Goal: Task Accomplishment & Management: Use online tool/utility

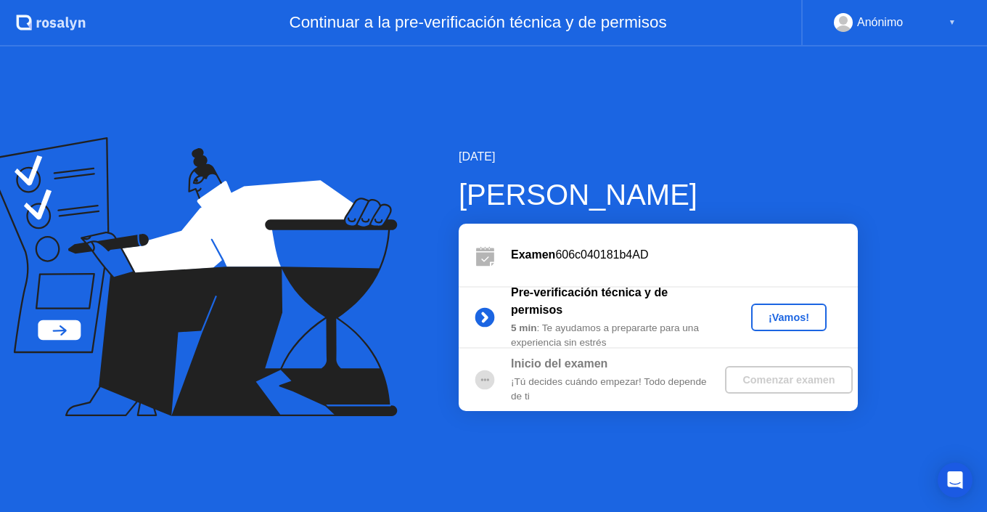
click at [780, 316] on div "¡Vamos!" at bounding box center [789, 317] width 64 height 12
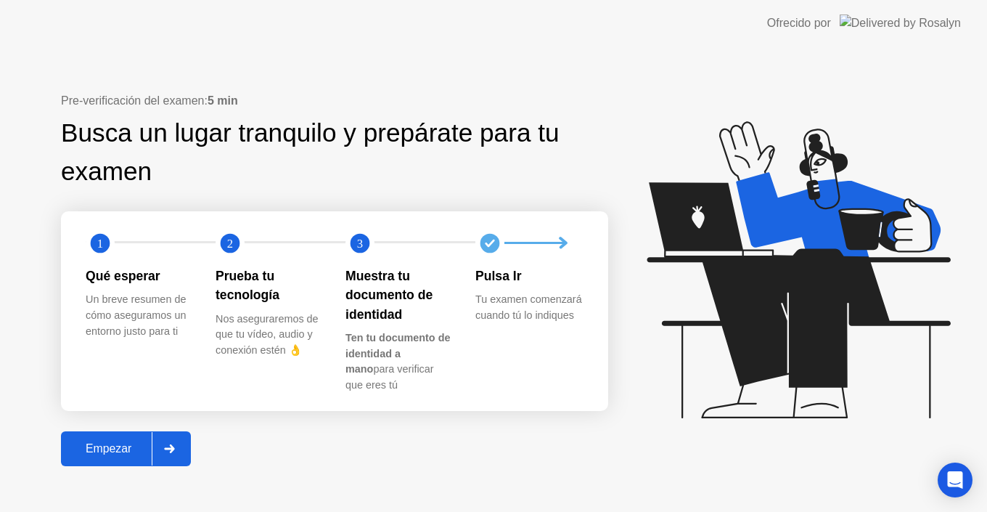
click at [124, 442] on div "Empezar" at bounding box center [108, 448] width 86 height 13
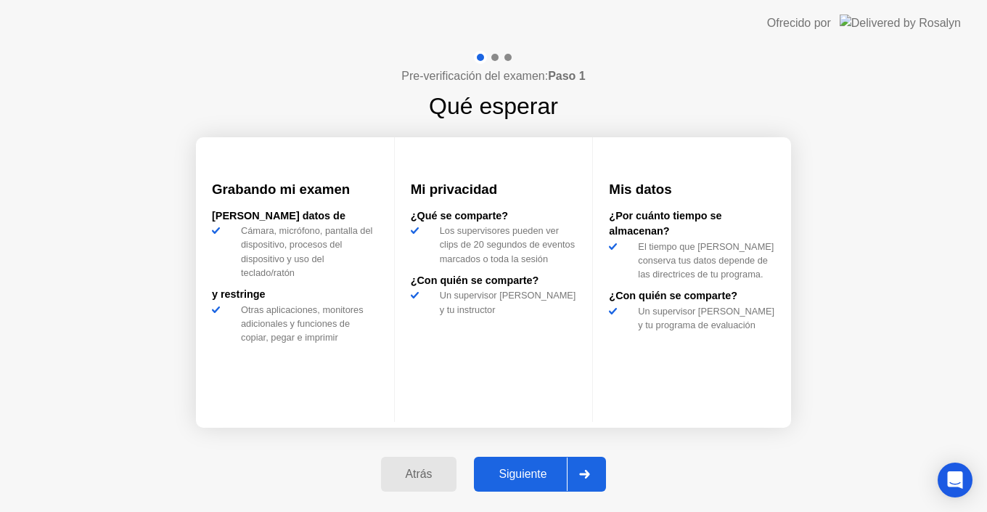
click at [533, 469] on div "Siguiente" at bounding box center [522, 473] width 89 height 13
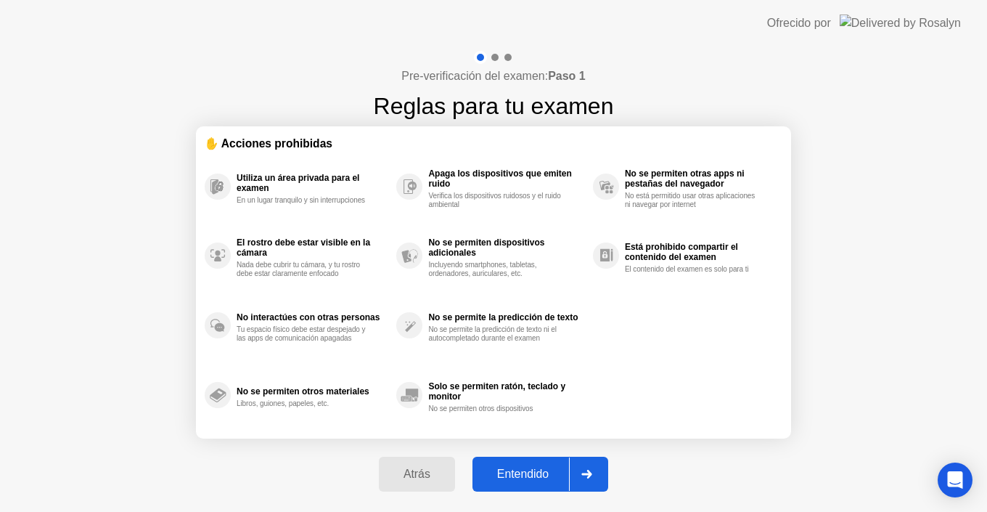
click at [512, 469] on div "Entendido" at bounding box center [523, 473] width 92 height 13
select select "**********"
select select "*******"
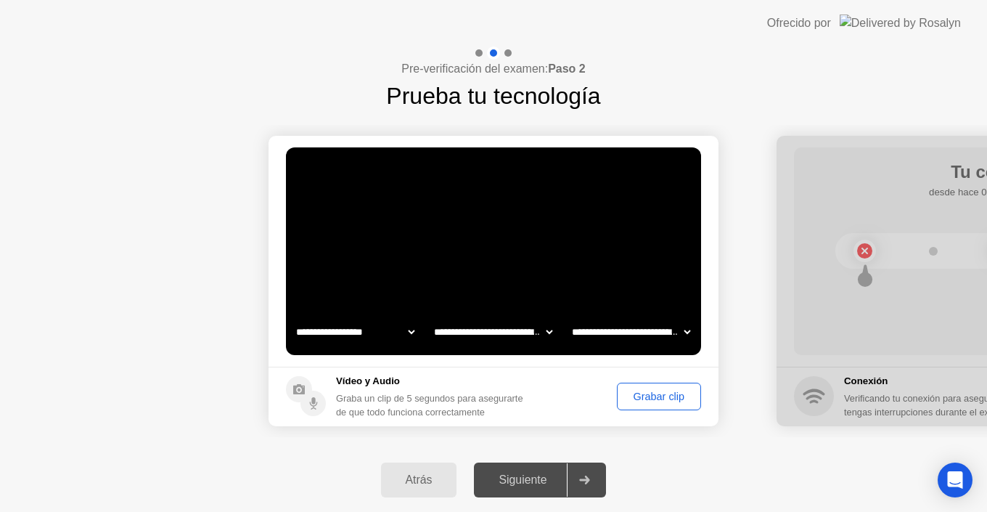
click at [631, 401] on div "Grabar clip" at bounding box center [659, 396] width 74 height 12
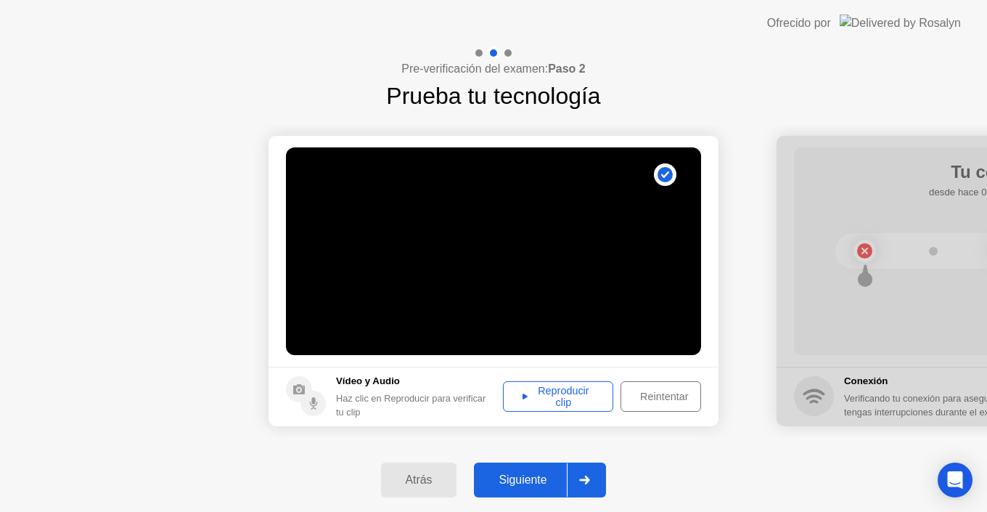
click at [583, 406] on div "Reproducir clip" at bounding box center [558, 396] width 100 height 23
click at [533, 477] on div "Siguiente" at bounding box center [522, 479] width 89 height 13
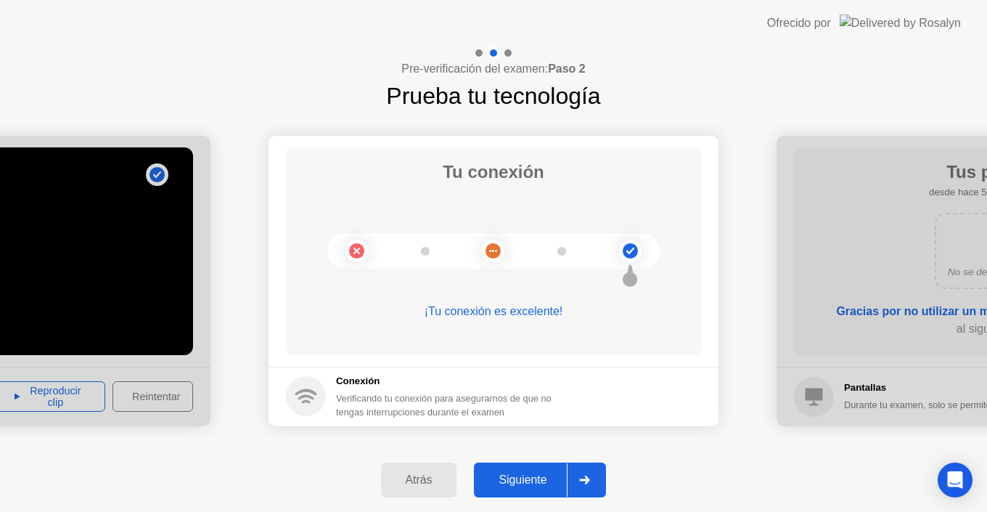
click at [542, 473] on div "Siguiente" at bounding box center [522, 479] width 89 height 13
click at [531, 477] on div "Siguiente" at bounding box center [522, 479] width 89 height 13
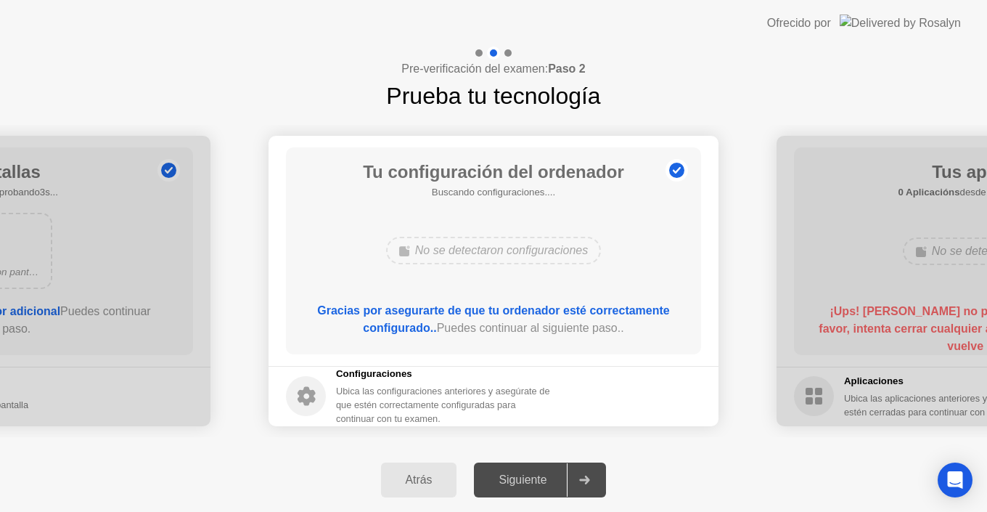
click at [482, 265] on div "No se detectaron configuraciones" at bounding box center [493, 250] width 332 height 39
click at [533, 474] on div "Siguiente" at bounding box center [522, 479] width 89 height 13
click at [329, 55] on div "Pre-verificación del examen: Paso 2 Prueba tu tecnología" at bounding box center [493, 79] width 987 height 67
click at [588, 475] on icon at bounding box center [584, 479] width 11 height 9
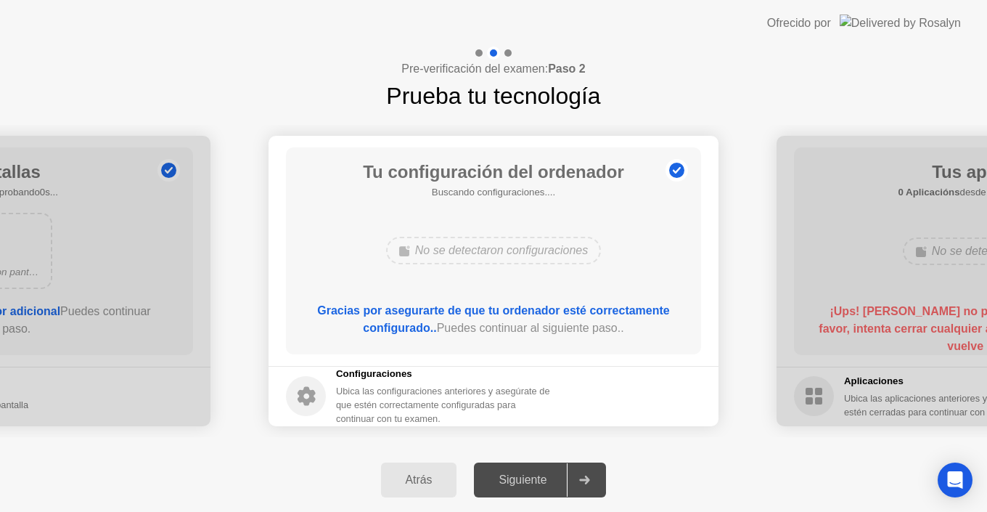
click at [826, 202] on div at bounding box center [1001, 281] width 450 height 290
click at [578, 197] on h5 "Buscando configuraciones...." at bounding box center [493, 192] width 261 height 15
click at [499, 199] on h5 "Buscando configuraciones...." at bounding box center [493, 192] width 261 height 15
drag, startPoint x: 304, startPoint y: 391, endPoint x: 318, endPoint y: 391, distance: 13.8
click at [309, 391] on icon at bounding box center [307, 396] width 18 height 19
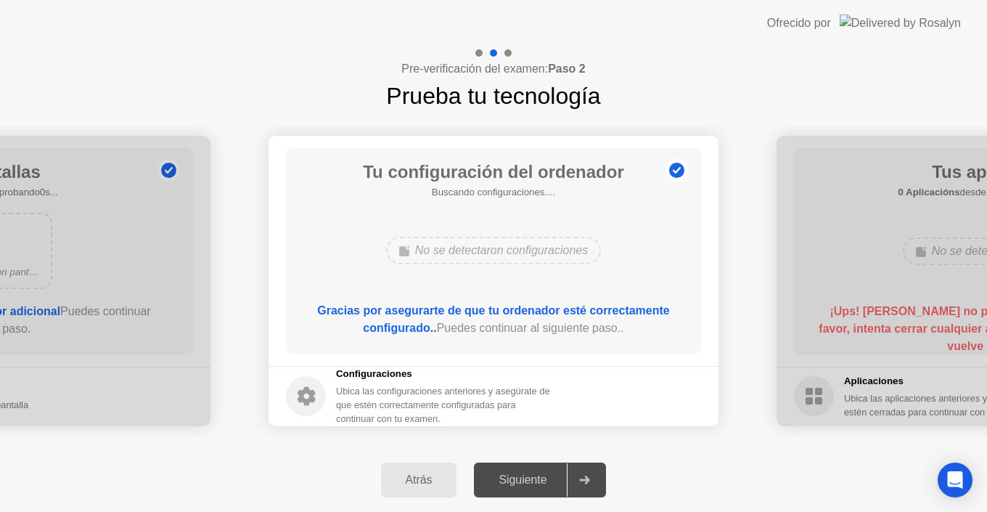
click at [348, 386] on div "Ubica las configuraciones anteriores y asegúrate de que estén correctamente con…" at bounding box center [446, 405] width 220 height 42
click at [512, 258] on div "No se detectaron configuraciones" at bounding box center [493, 251] width 215 height 28
click at [534, 478] on div "Siguiente" at bounding box center [522, 479] width 89 height 13
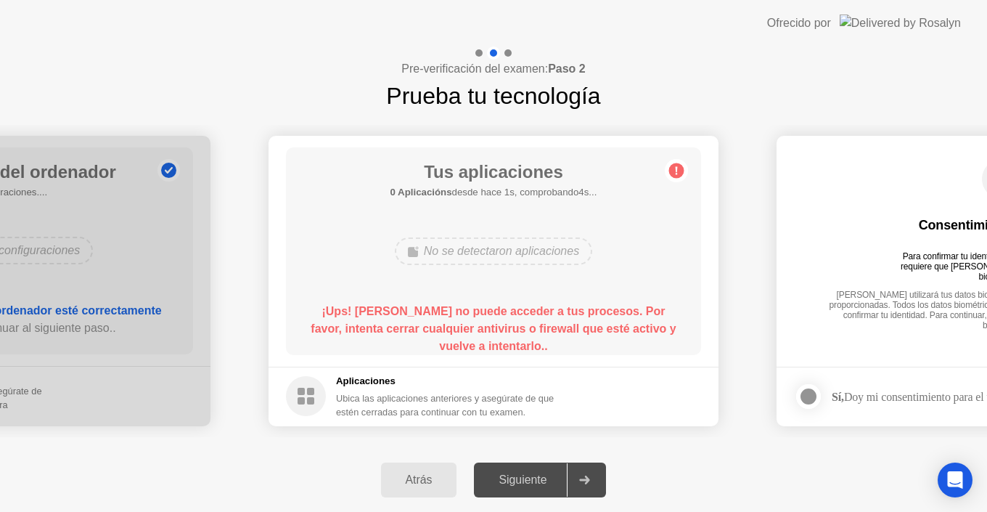
drag, startPoint x: 406, startPoint y: 307, endPoint x: 514, endPoint y: 319, distance: 108.8
click at [514, 319] on div "¡Ups! [PERSON_NAME] no puede acceder a tus procesos. Por favor, intenta cerrar …" at bounding box center [494, 329] width 374 height 52
click at [478, 332] on b "¡Ups! [PERSON_NAME] no puede acceder a tus procesos. Por favor, intenta cerrar …" at bounding box center [493, 328] width 365 height 47
click at [520, 332] on b "¡Ups! [PERSON_NAME] no puede acceder a tus procesos. Por favor, intenta cerrar …" at bounding box center [493, 328] width 365 height 47
click at [483, 385] on h5 "Aplicaciones" at bounding box center [446, 381] width 220 height 15
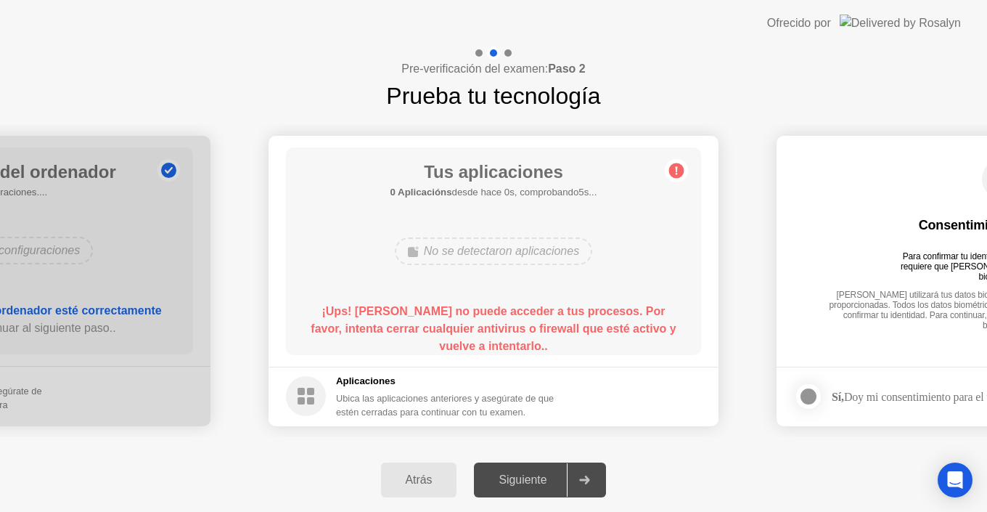
drag, startPoint x: 483, startPoint y: 253, endPoint x: 482, endPoint y: 242, distance: 10.3
click at [483, 252] on div "No se detectaron aplicaciones" at bounding box center [493, 251] width 197 height 28
click at [680, 167] on circle at bounding box center [676, 170] width 15 height 15
click at [329, 388] on div "Aplicaciones Ubica las aplicaciones anteriores y asegúrate de que estén cerrada…" at bounding box center [421, 396] width 270 height 45
click at [644, 41] on header "Ofrecido por" at bounding box center [493, 23] width 987 height 46
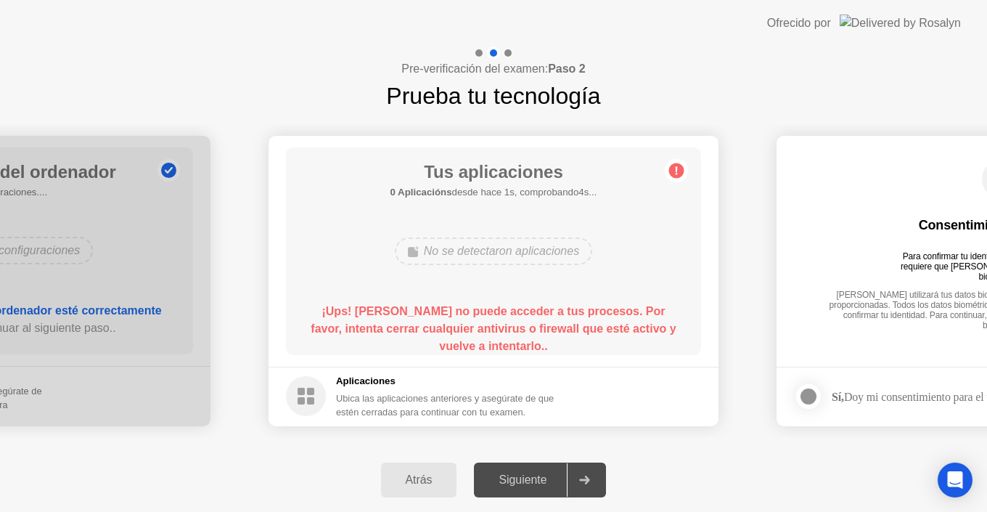
click at [816, 401] on div at bounding box center [808, 395] width 17 height 17
click at [302, 386] on circle at bounding box center [306, 396] width 40 height 40
click at [307, 390] on rect at bounding box center [310, 390] width 7 height 7
click at [357, 393] on div "Ubica las aplicaciones anteriores y asegúrate de que estén cerradas para contin…" at bounding box center [446, 405] width 220 height 28
click at [333, 372] on footer "Aplicaciones Ubica las aplicaciones anteriores y asegúrate de que estén cerrada…" at bounding box center [493, 396] width 450 height 60
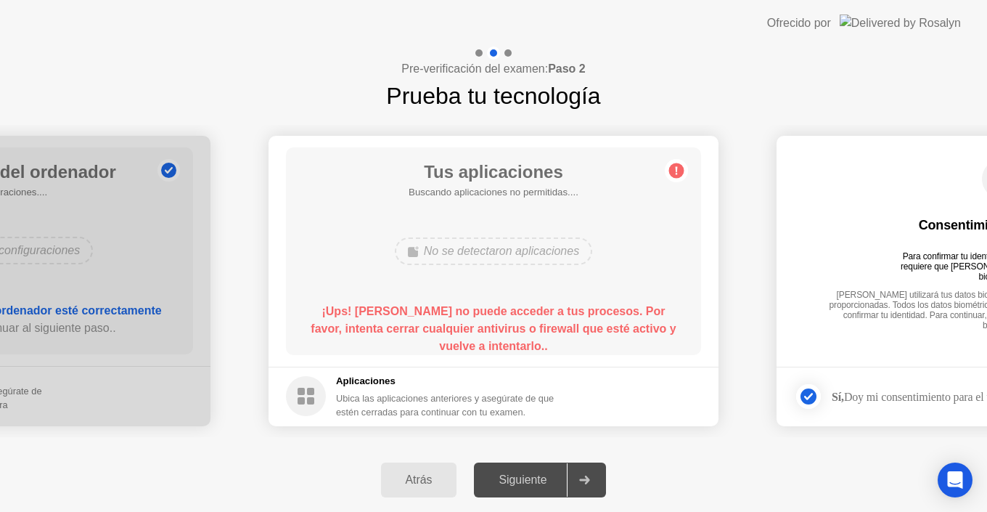
click at [545, 391] on footer "Aplicaciones Ubica las aplicaciones anteriores y asegúrate de que estén cerrada…" at bounding box center [493, 396] width 450 height 60
click at [567, 341] on div "Tus aplicaciones Buscando aplicaciones no permitidas.... No se detectaron aplic…" at bounding box center [493, 251] width 415 height 208
click at [539, 243] on div "No se detectaron aplicaciones" at bounding box center [493, 251] width 197 height 28
click at [455, 165] on h1 "Tus aplicaciones" at bounding box center [493, 172] width 207 height 26
click at [431, 185] on h5 "0 Aplicacións desde hace 4s, comprobando1s..." at bounding box center [493, 192] width 207 height 15
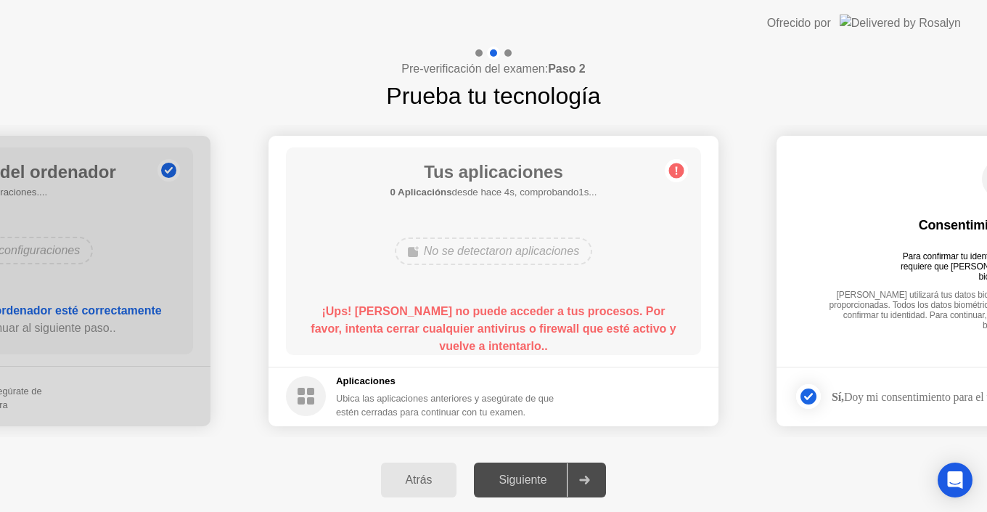
click at [539, 205] on div "Tus aplicaciones 0 Aplicacións desde hace 4s, comprobando1s... No se detectaron…" at bounding box center [493, 251] width 415 height 208
click at [500, 326] on b "¡Ups! [PERSON_NAME] no puede acceder a tus procesos. Por favor, intenta cerrar …" at bounding box center [493, 328] width 365 height 47
